Goal: Task Accomplishment & Management: Complete application form

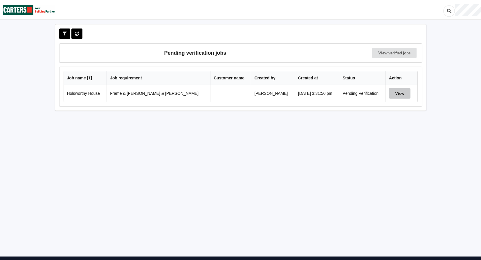
click at [389, 94] on button "View" at bounding box center [399, 93] width 21 height 10
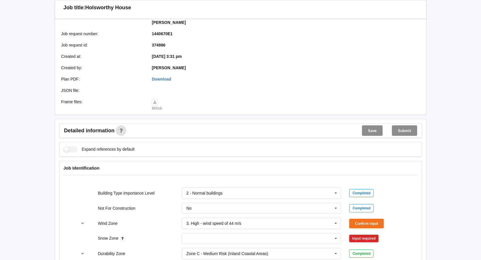
scroll to position [116, 0]
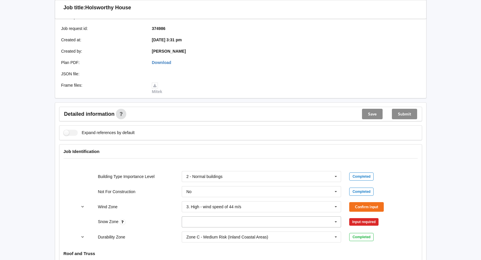
click at [336, 216] on icon at bounding box center [336, 221] width 9 height 11
click at [201, 152] on div "N0" at bounding box center [261, 157] width 159 height 11
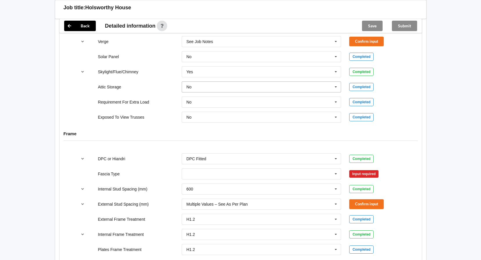
scroll to position [494, 0]
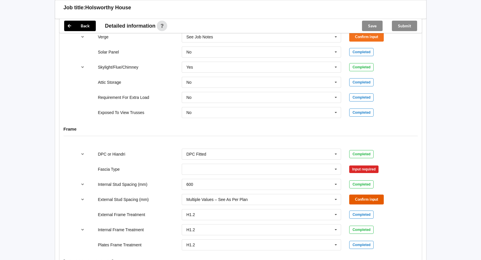
click at [369, 194] on button "Confirm input" at bounding box center [366, 199] width 35 height 10
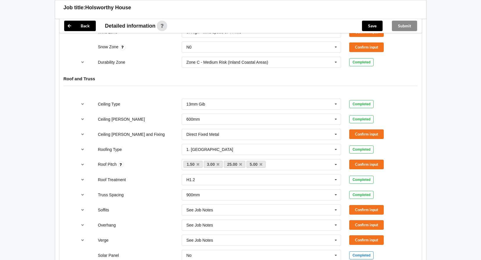
scroll to position [290, 0]
click at [335, 129] on icon at bounding box center [336, 134] width 9 height 11
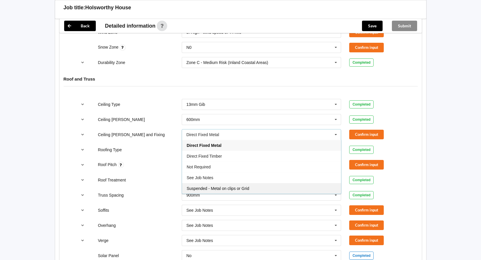
click at [221, 186] on span "Suspended - Metal on clips or Grid" at bounding box center [218, 188] width 63 height 5
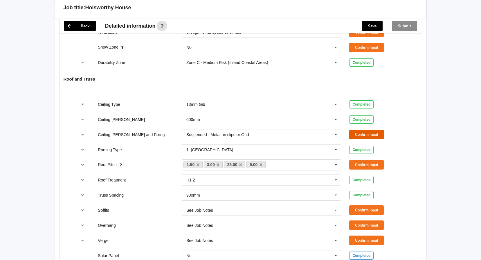
click at [373, 129] on button "Confirm input" at bounding box center [366, 134] width 35 height 10
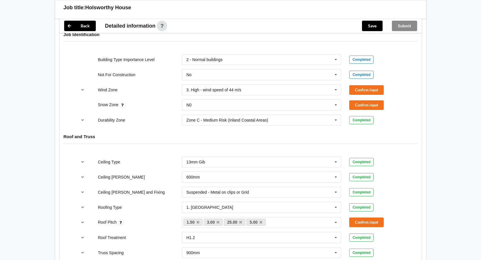
scroll to position [232, 0]
click at [372, 101] on button "Confirm input" at bounding box center [366, 106] width 35 height 10
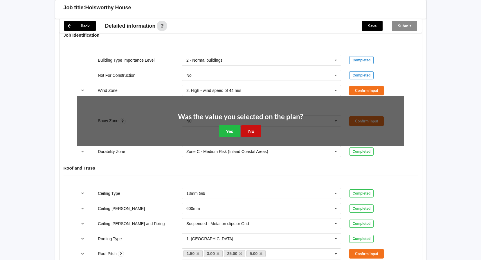
click at [254, 126] on button "No" at bounding box center [251, 131] width 20 height 12
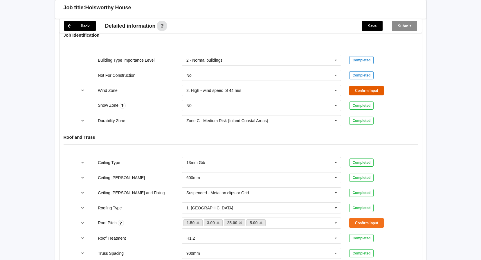
click at [360, 86] on button "Confirm input" at bounding box center [366, 91] width 35 height 10
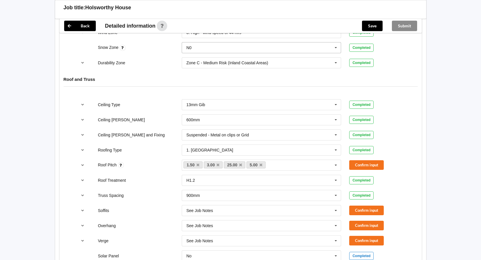
scroll to position [290, 0]
click at [372, 205] on button "Confirm input" at bounding box center [366, 210] width 35 height 10
click at [368, 220] on button "Confirm input" at bounding box center [366, 225] width 35 height 10
click at [373, 235] on button "Confirm input" at bounding box center [366, 240] width 35 height 10
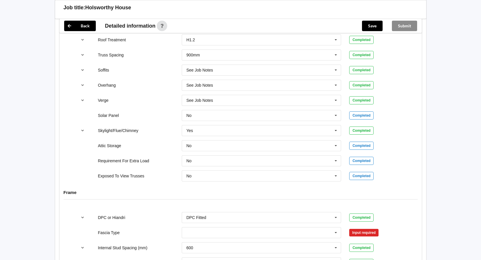
scroll to position [494, 0]
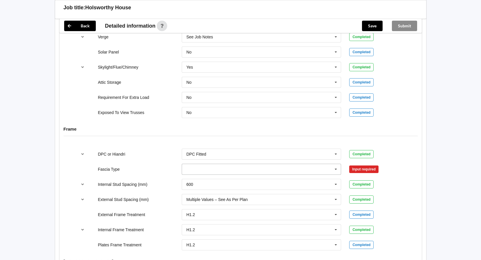
click at [335, 164] on icon at bounding box center [336, 169] width 9 height 11
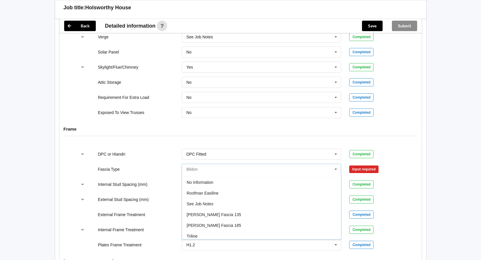
scroll to position [193, 0]
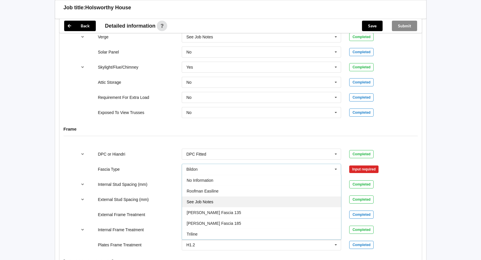
click at [205, 199] on span "See Job Notes" at bounding box center [200, 201] width 27 height 5
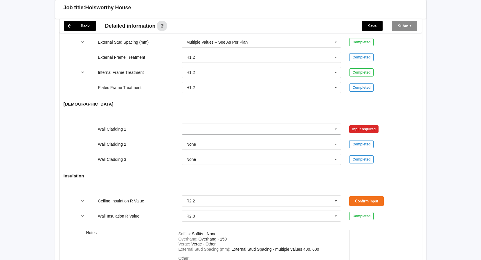
scroll to position [668, 0]
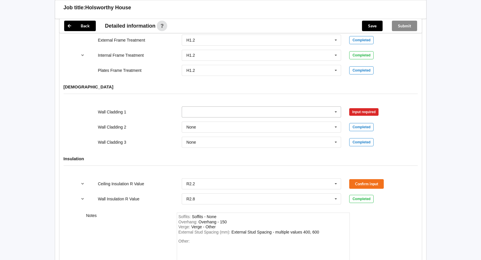
click at [222, 107] on input "text" at bounding box center [261, 112] width 159 height 10
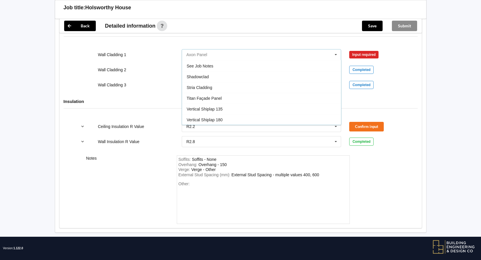
scroll to position [343, 0]
click at [210, 63] on span "See Job Notes" at bounding box center [200, 65] width 27 height 5
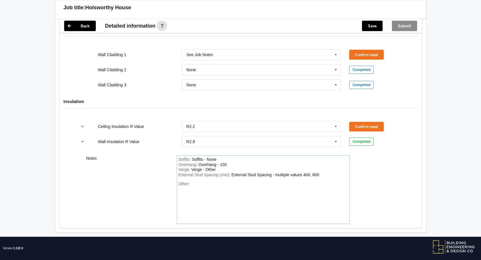
click at [198, 181] on div "Other:" at bounding box center [264, 201] width 170 height 41
click at [181, 182] on div "Cladding Nuwall by others prclad ecoply barrier" at bounding box center [209, 186] width 60 height 10
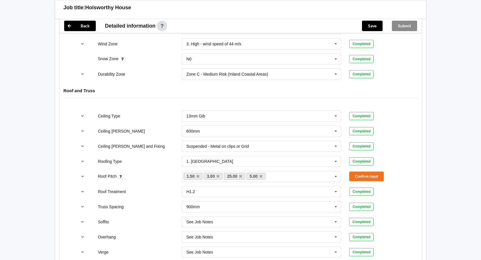
scroll to position [290, 0]
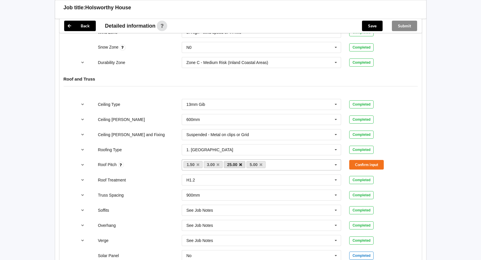
click at [241, 163] on icon at bounding box center [240, 165] width 3 height 4
click at [233, 161] on link "5.00" at bounding box center [233, 164] width 19 height 7
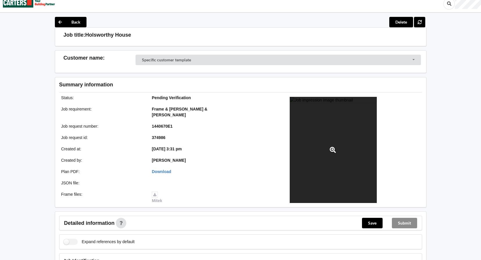
scroll to position [0, 0]
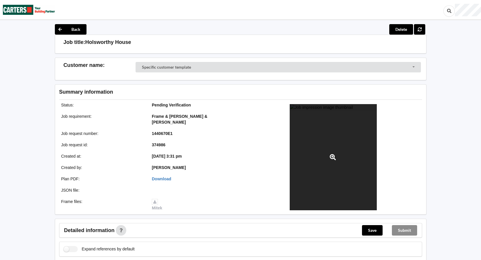
click at [324, 172] on div at bounding box center [333, 157] width 87 height 106
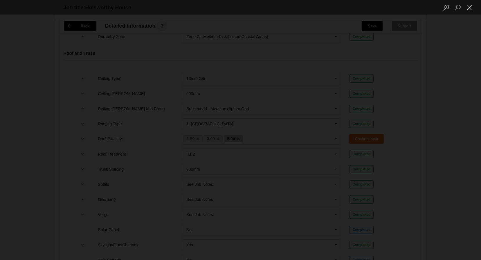
scroll to position [319, 0]
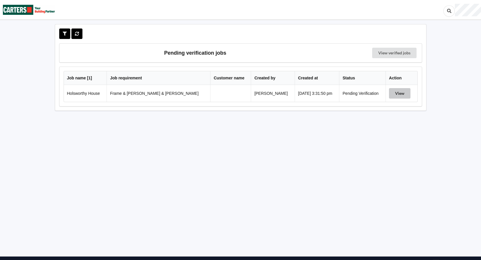
click at [389, 93] on button "View" at bounding box center [399, 93] width 21 height 10
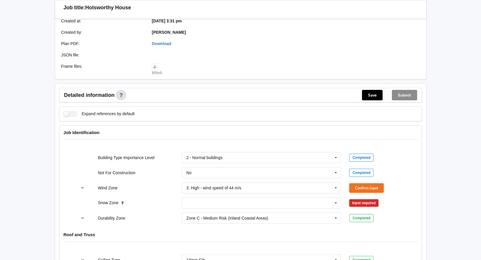
scroll to position [145, 0]
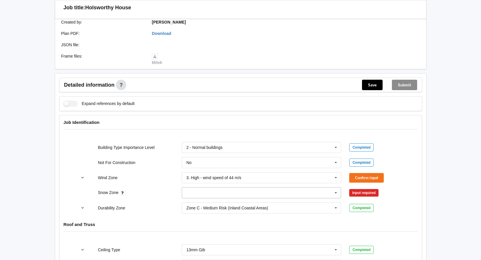
click at [337, 187] on icon at bounding box center [336, 192] width 9 height 11
click at [192, 198] on div "N0" at bounding box center [261, 203] width 159 height 11
click at [357, 173] on button "Confirm input" at bounding box center [366, 178] width 35 height 10
click at [359, 188] on button "Confirm input" at bounding box center [366, 193] width 35 height 10
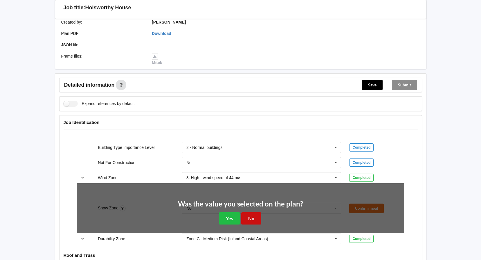
click at [254, 212] on button "No" at bounding box center [251, 218] width 20 height 12
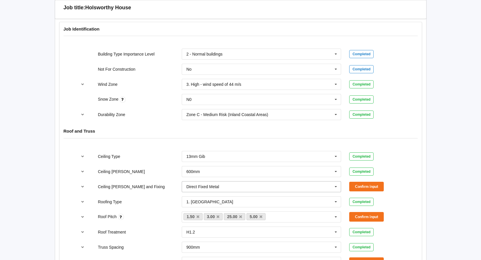
scroll to position [261, 0]
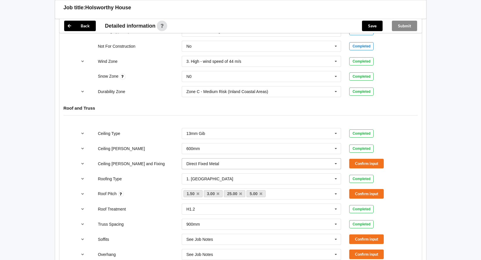
click at [335, 158] on icon at bounding box center [336, 163] width 9 height 11
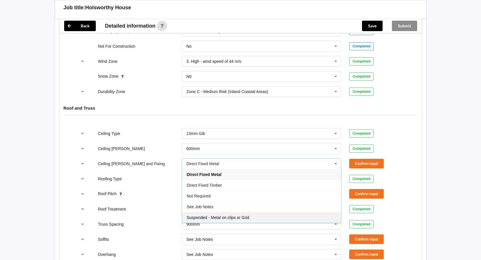
click at [204, 212] on div "Suspended - Metal on clips or Grid" at bounding box center [261, 217] width 159 height 11
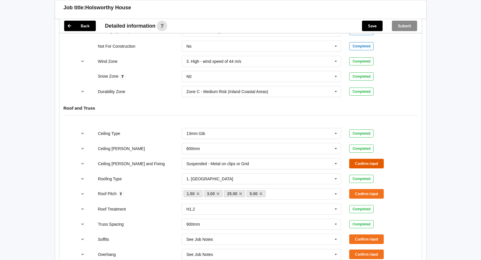
click at [358, 161] on button "Confirm input" at bounding box center [366, 164] width 35 height 10
click at [239, 192] on icon at bounding box center [240, 194] width 3 height 4
click at [239, 192] on icon at bounding box center [238, 194] width 3 height 4
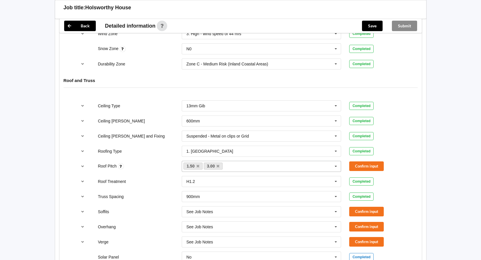
scroll to position [290, 0]
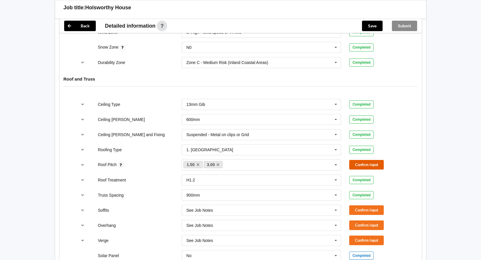
click at [367, 160] on button "Confirm input" at bounding box center [366, 165] width 35 height 10
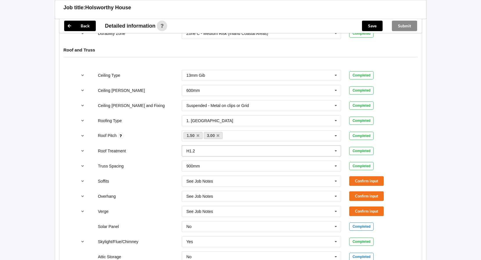
scroll to position [348, 0]
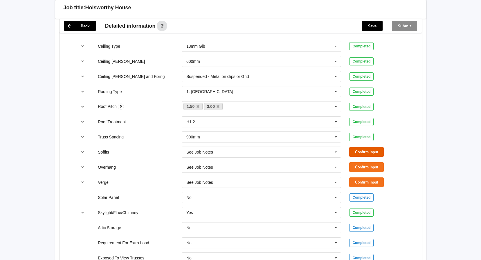
click at [376, 147] on button "Confirm input" at bounding box center [366, 152] width 35 height 10
click at [358, 162] on button "Confirm input" at bounding box center [366, 167] width 35 height 10
click at [357, 177] on button "Confirm input" at bounding box center [366, 182] width 35 height 10
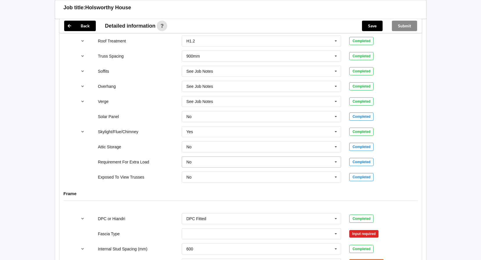
scroll to position [465, 0]
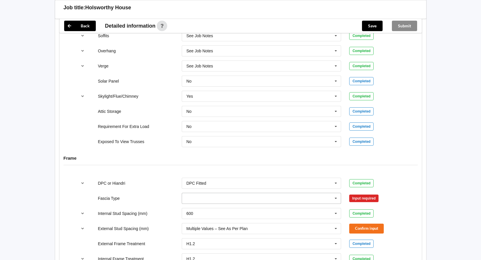
click at [224, 193] on input "text" at bounding box center [261, 198] width 159 height 10
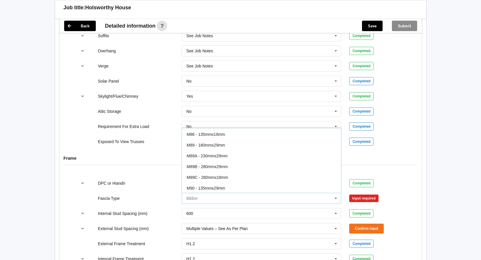
scroll to position [174, 0]
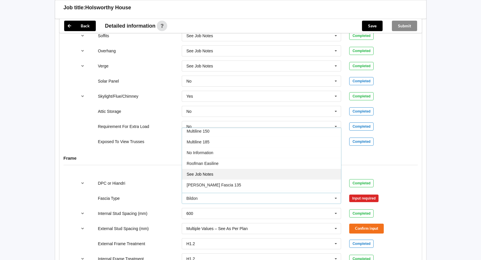
drag, startPoint x: 203, startPoint y: 169, endPoint x: 208, endPoint y: 165, distance: 5.6
click at [203, 172] on span "See Job Notes" at bounding box center [200, 174] width 27 height 5
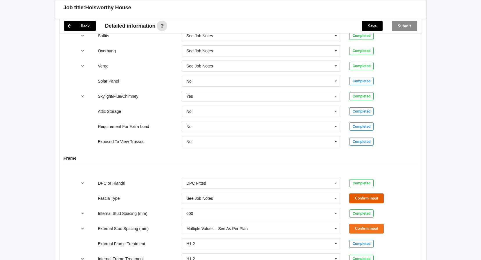
click at [362, 193] on button "Confirm input" at bounding box center [366, 198] width 35 height 10
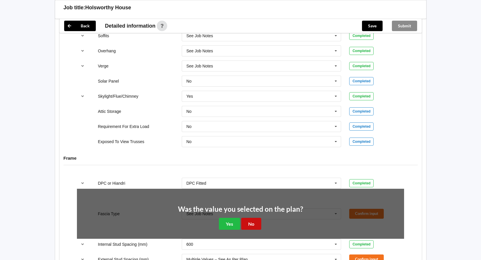
click at [251, 217] on button "No" at bounding box center [251, 223] width 20 height 12
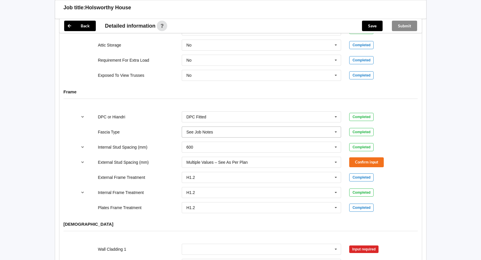
scroll to position [552, 0]
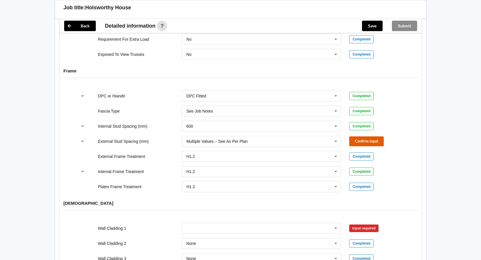
click at [361, 136] on button "Confirm input" at bounding box center [366, 141] width 35 height 10
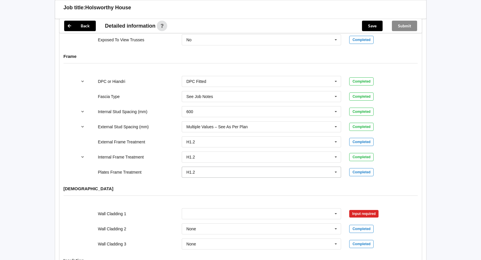
scroll to position [581, 0]
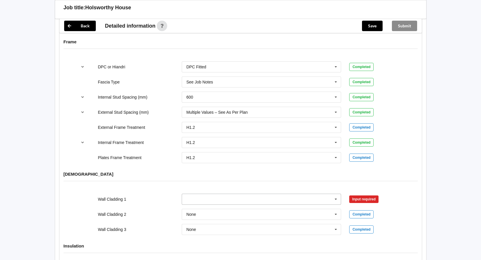
click at [335, 194] on icon at bounding box center [336, 199] width 9 height 11
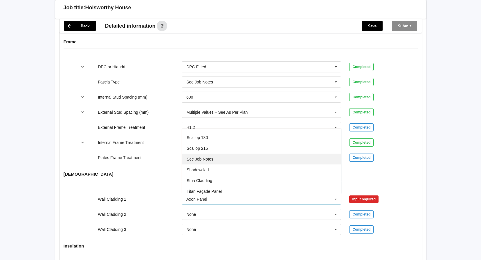
click at [208, 156] on span "See Job Notes" at bounding box center [200, 158] width 27 height 5
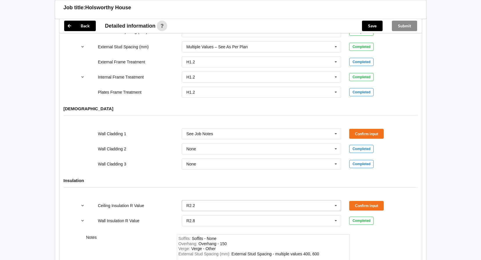
scroll to position [697, 0]
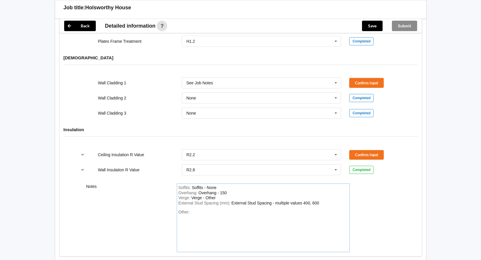
click at [200, 209] on div "Other:" at bounding box center [264, 229] width 170 height 41
click at [231, 164] on input "text" at bounding box center [261, 169] width 159 height 10
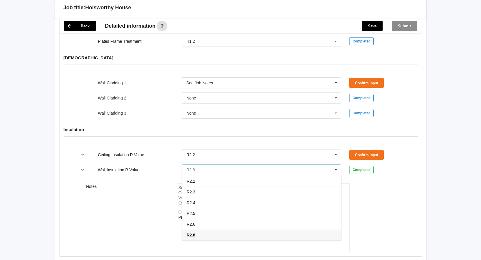
click at [219, 164] on input "text" at bounding box center [261, 169] width 159 height 10
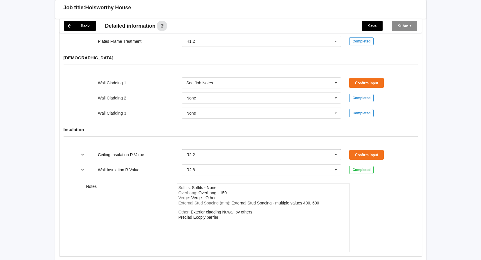
click at [219, 152] on input "text" at bounding box center [261, 154] width 159 height 10
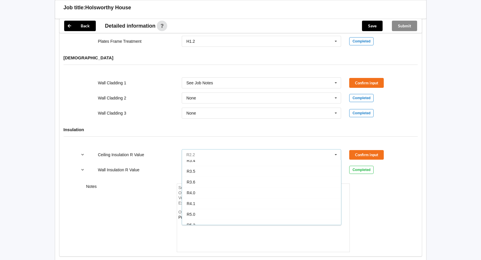
scroll to position [204, 0]
click at [196, 181] on div "R5.0" at bounding box center [261, 186] width 159 height 11
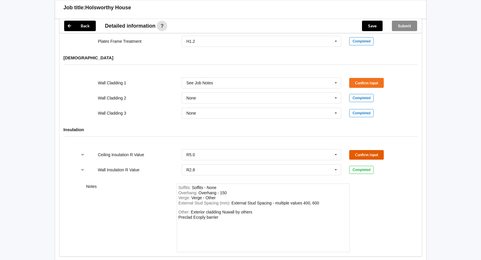
click at [369, 150] on button "Confirm input" at bounding box center [366, 155] width 35 height 10
click at [368, 78] on button "Confirm input" at bounding box center [366, 83] width 35 height 10
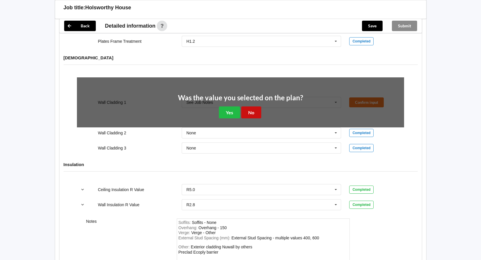
click at [251, 106] on button "No" at bounding box center [251, 112] width 20 height 12
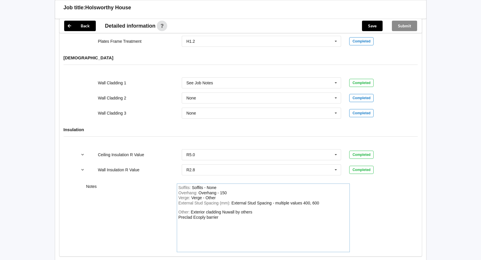
click at [222, 210] on div "Other: Exterior cladding Nuwall by others Preclad Ecoply barrier" at bounding box center [264, 229] width 170 height 41
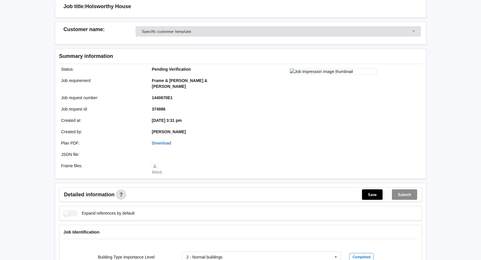
scroll to position [29, 0]
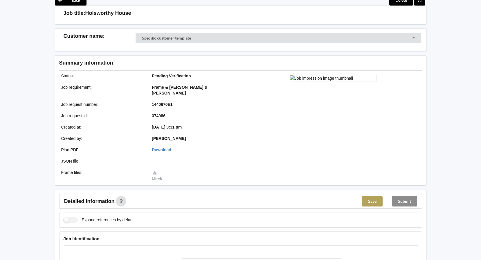
click at [368, 196] on button "Save" at bounding box center [372, 201] width 21 height 10
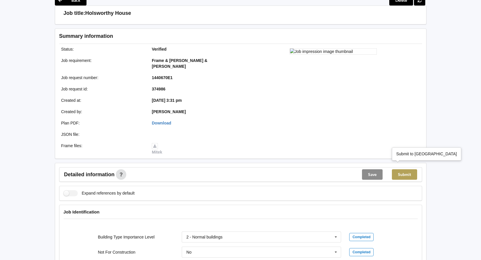
click at [407, 169] on button "Submit" at bounding box center [404, 174] width 25 height 10
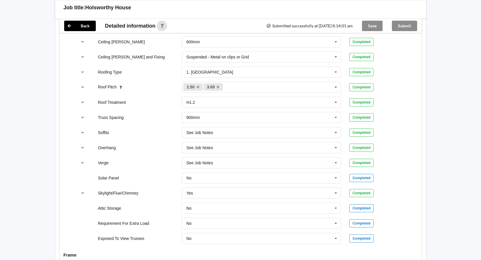
scroll to position [321, 0]
